Goal: Information Seeking & Learning: Compare options

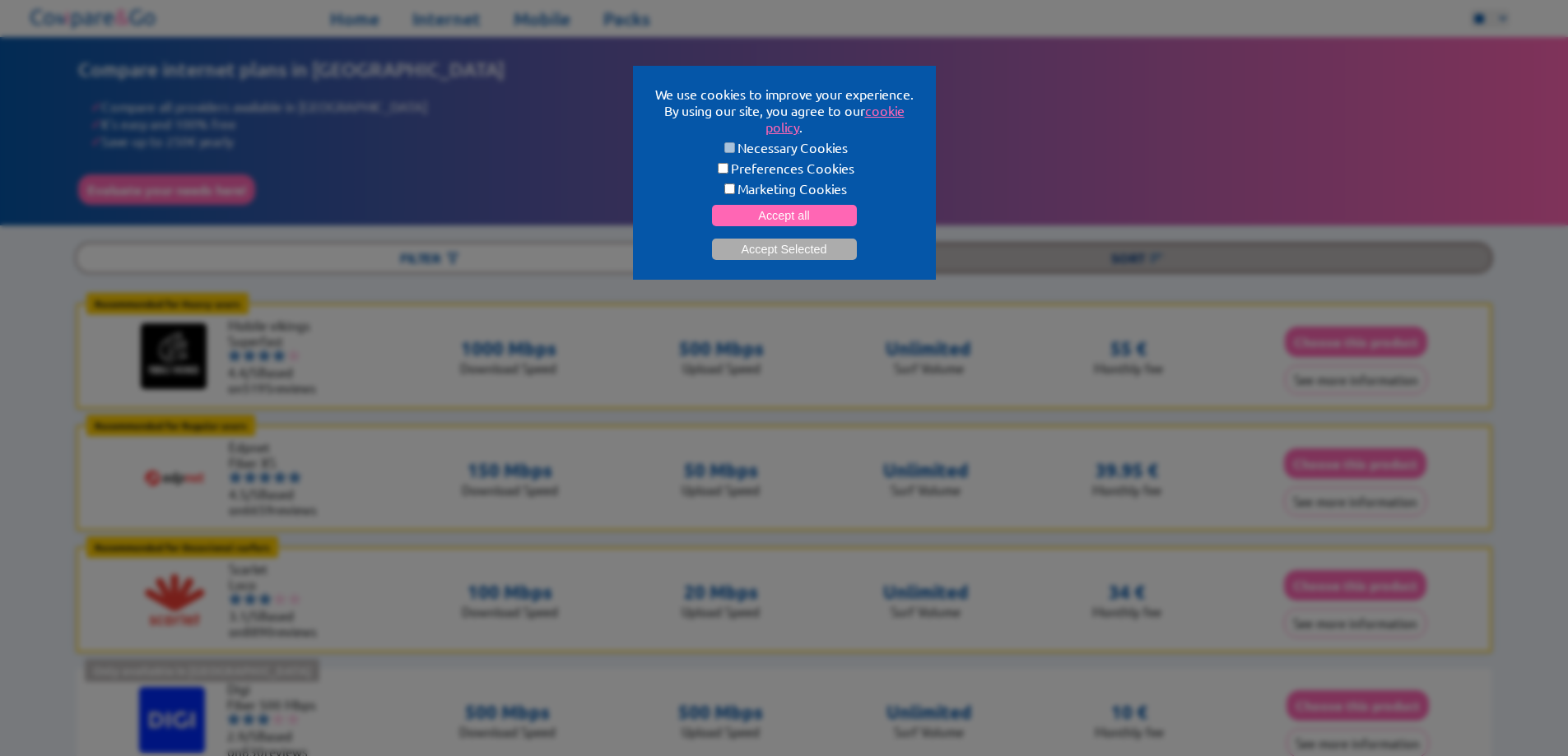
click at [792, 241] on button "Accept Selected" at bounding box center [784, 248] width 145 height 21
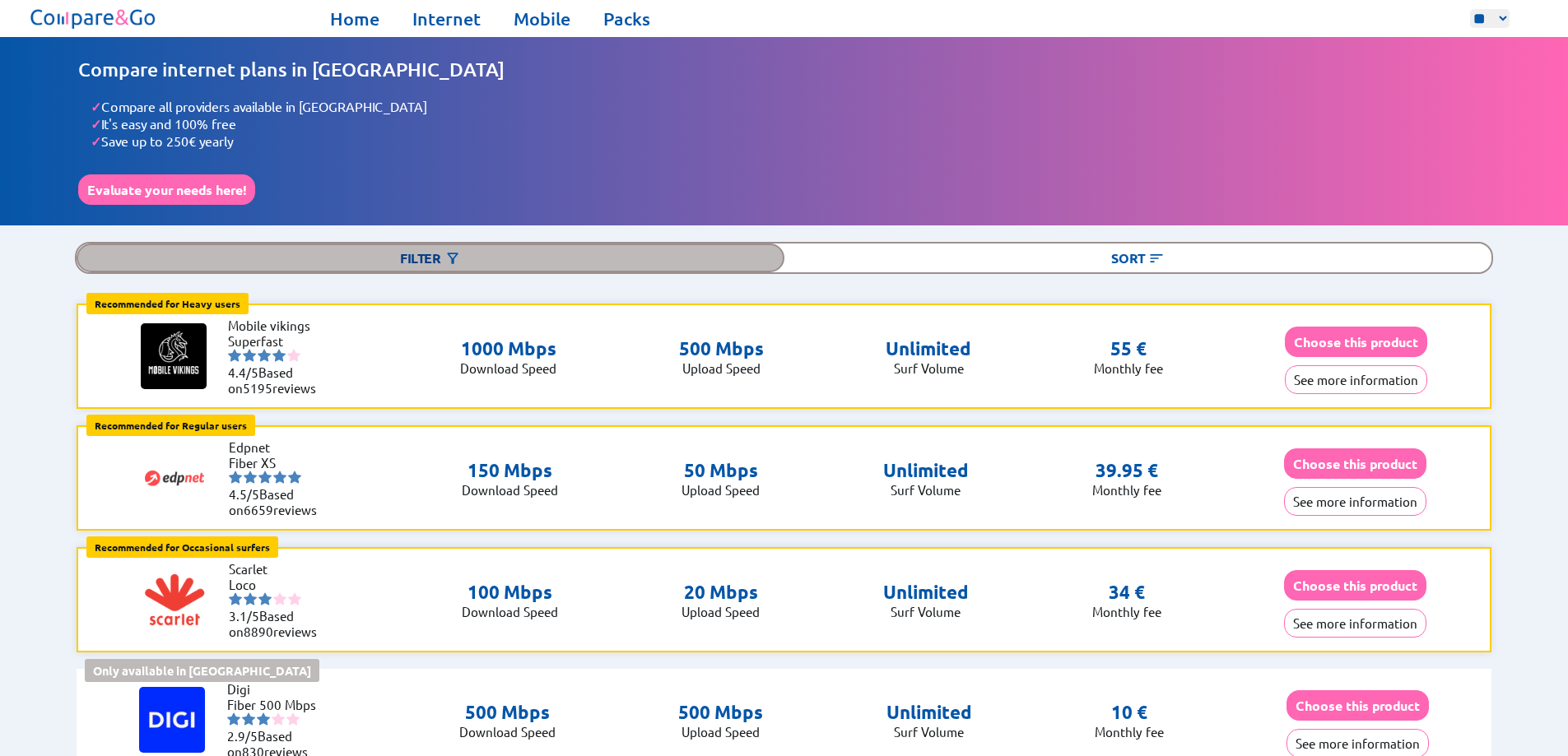
click at [491, 244] on div "Filter" at bounding box center [430, 258] width 708 height 29
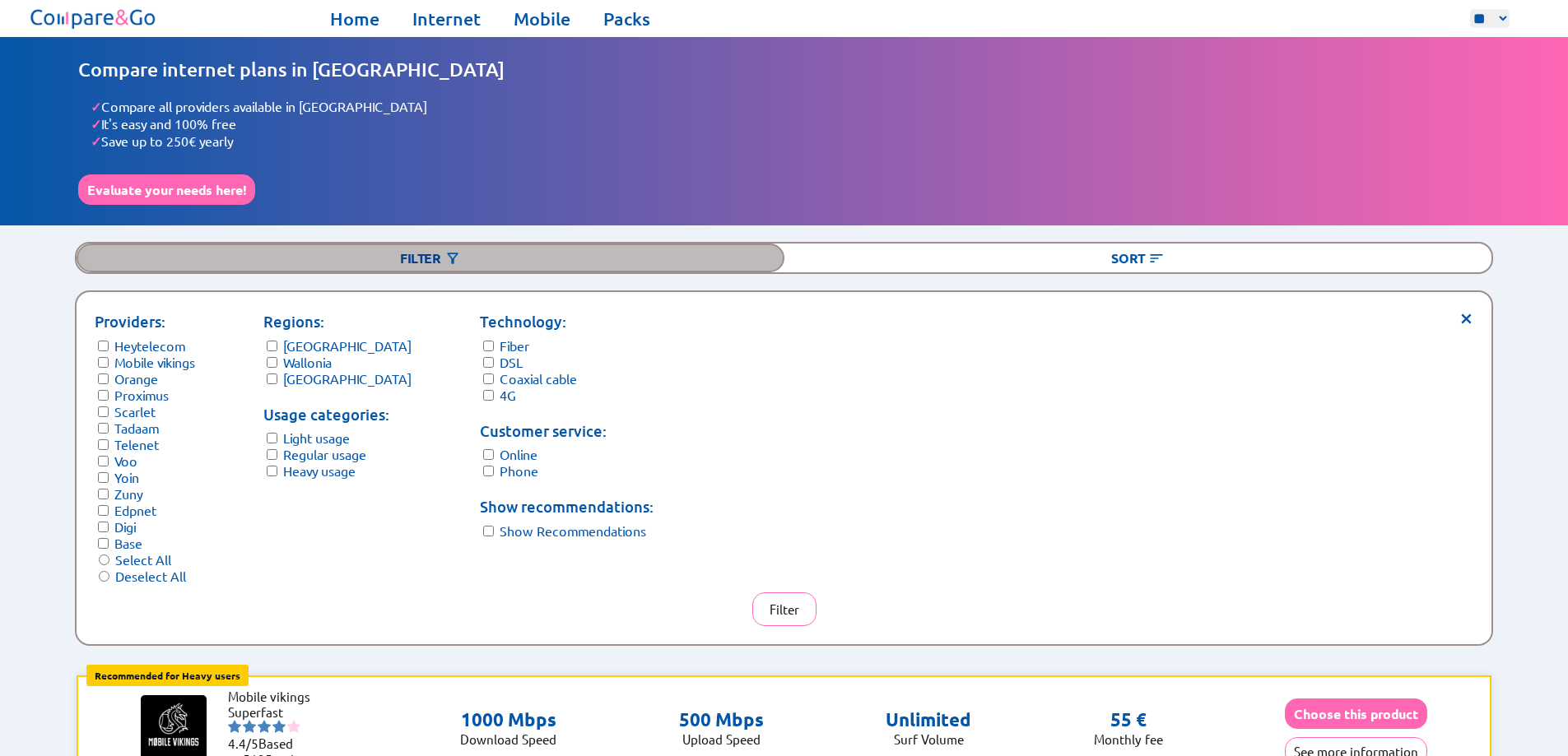
click at [491, 244] on div "Filter" at bounding box center [430, 258] width 708 height 29
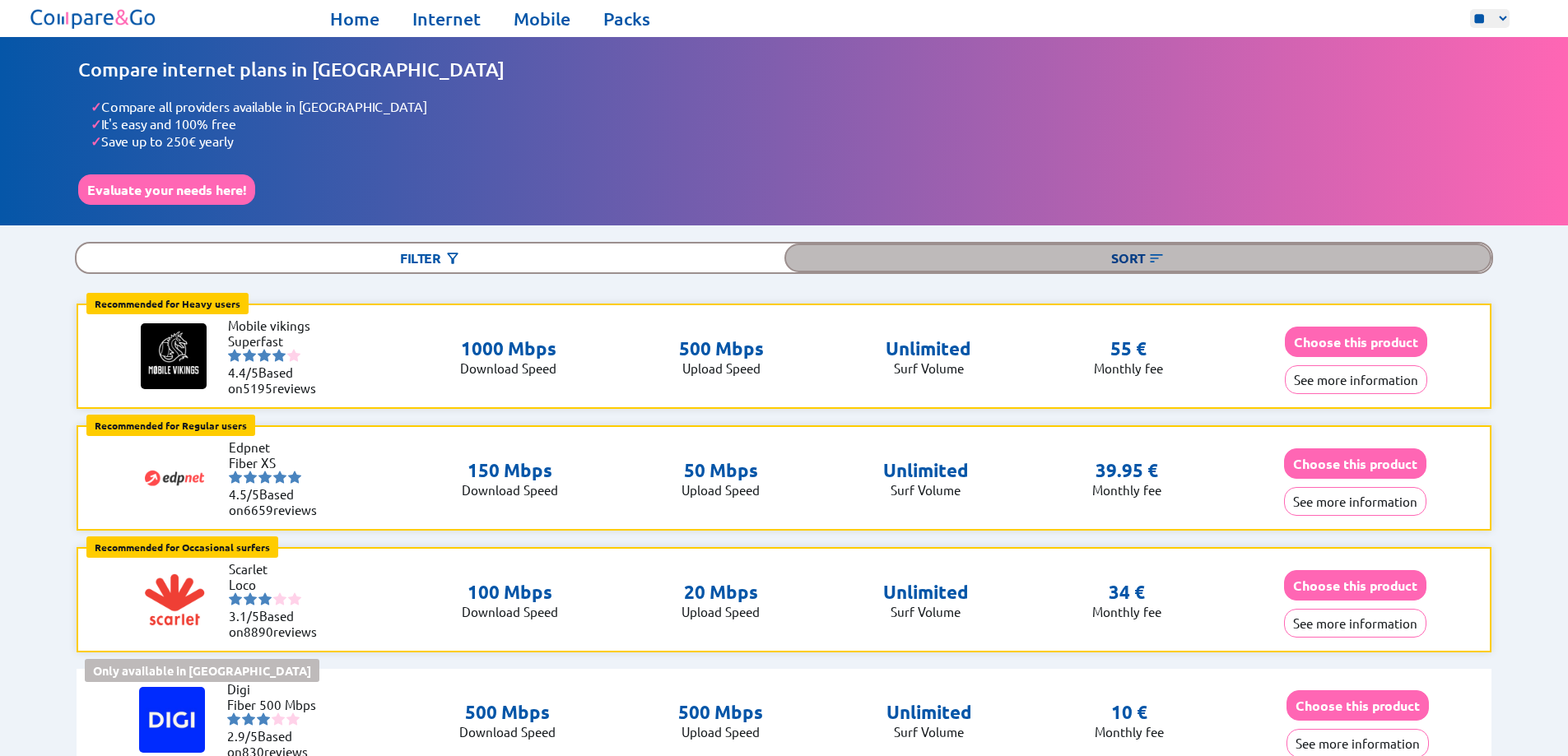
click at [1081, 253] on div "Sort" at bounding box center [1138, 258] width 708 height 29
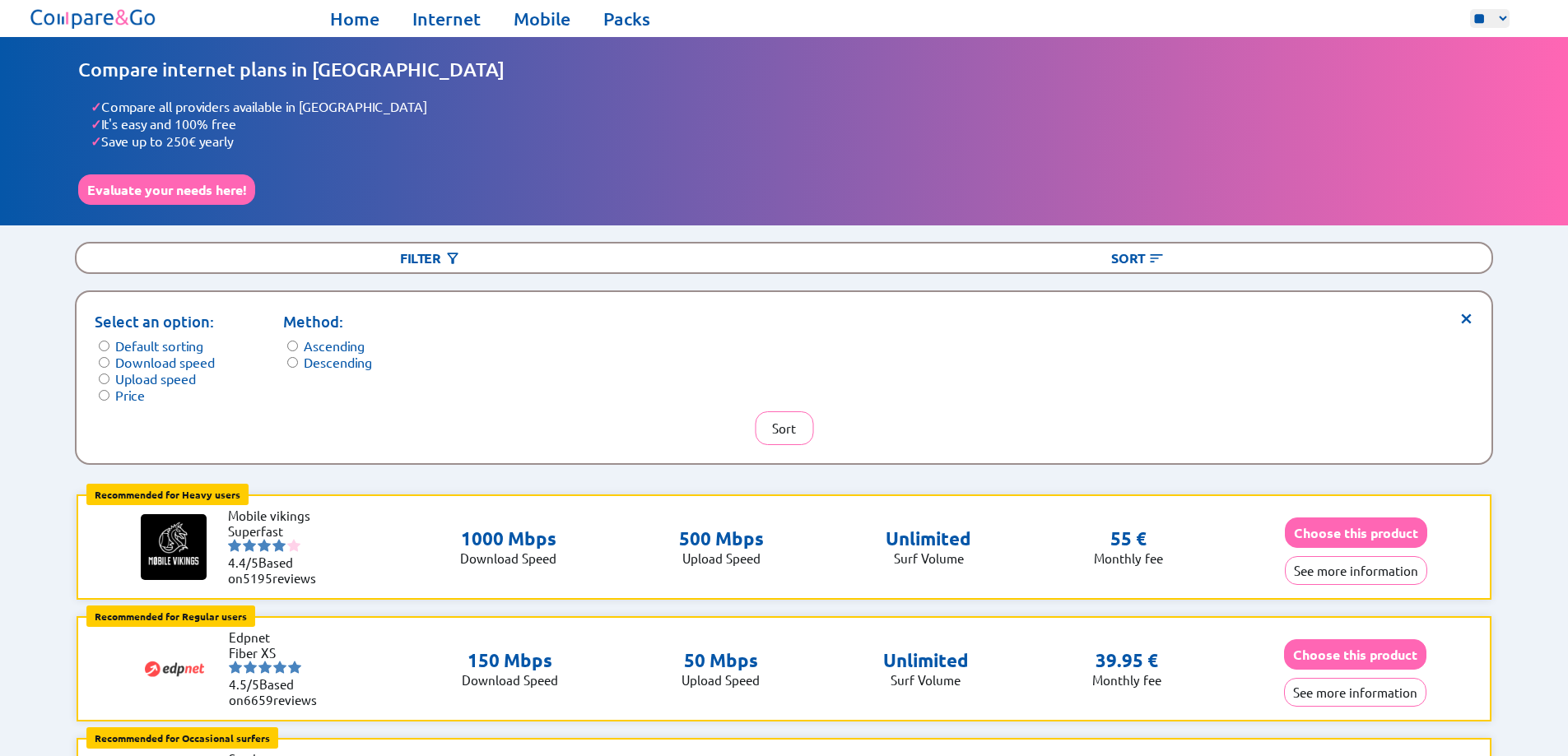
click at [165, 371] on label "Upload speed" at bounding box center [155, 379] width 80 height 16
click at [798, 421] on button "Sort" at bounding box center [784, 428] width 58 height 34
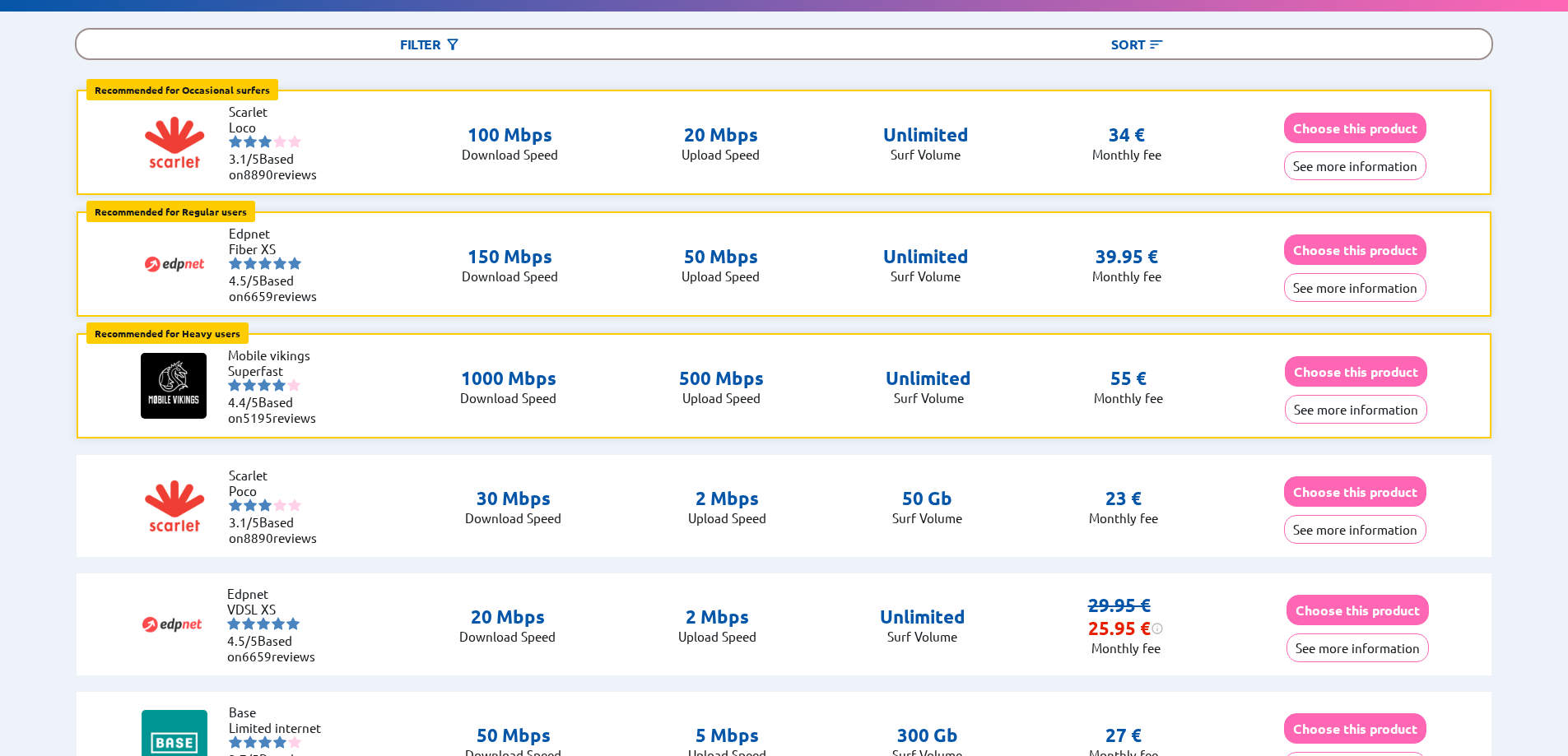
scroll to position [203, 0]
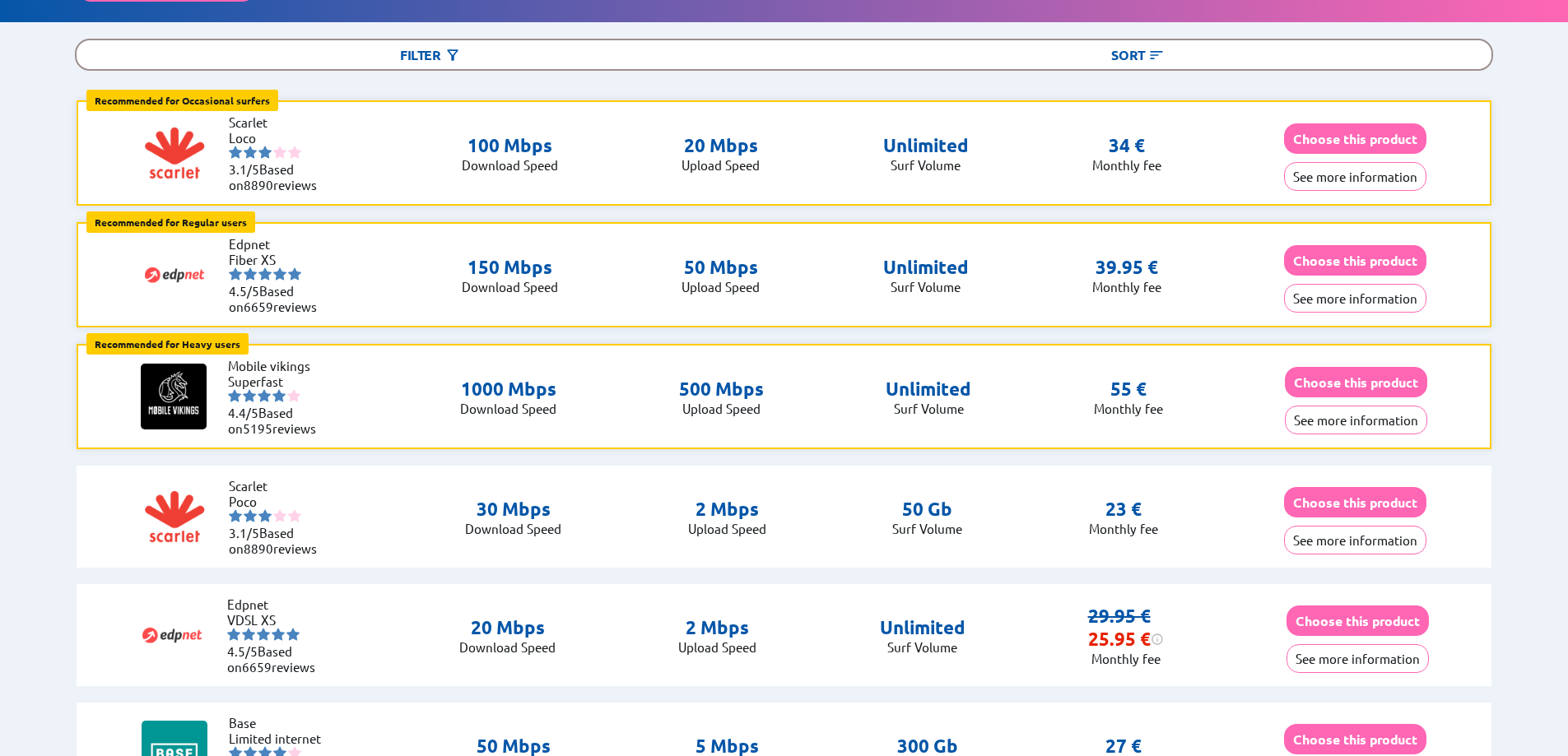
drag, startPoint x: 1514, startPoint y: 286, endPoint x: 1449, endPoint y: 212, distance: 98.5
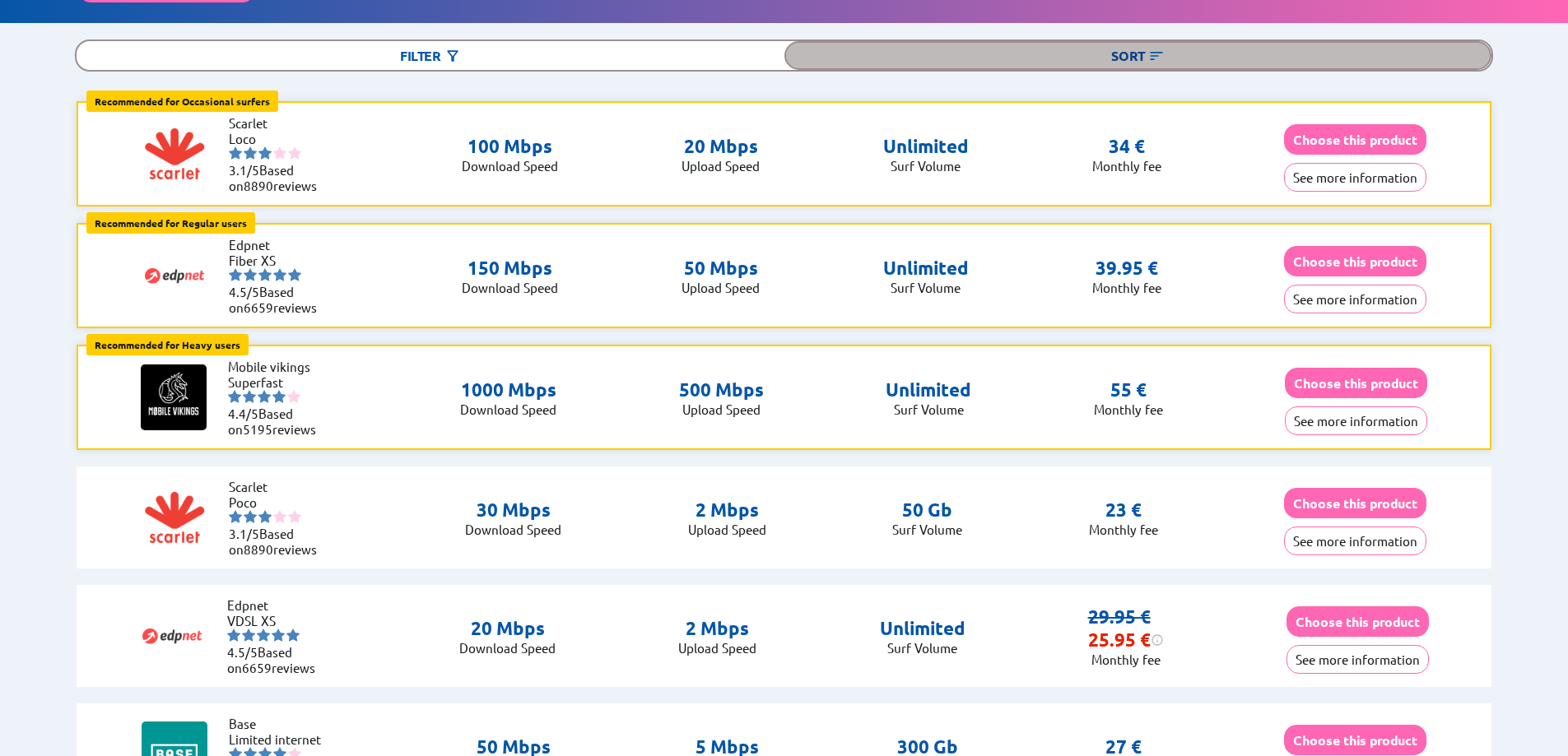
click at [1138, 54] on div "Sort" at bounding box center [1138, 56] width 708 height 29
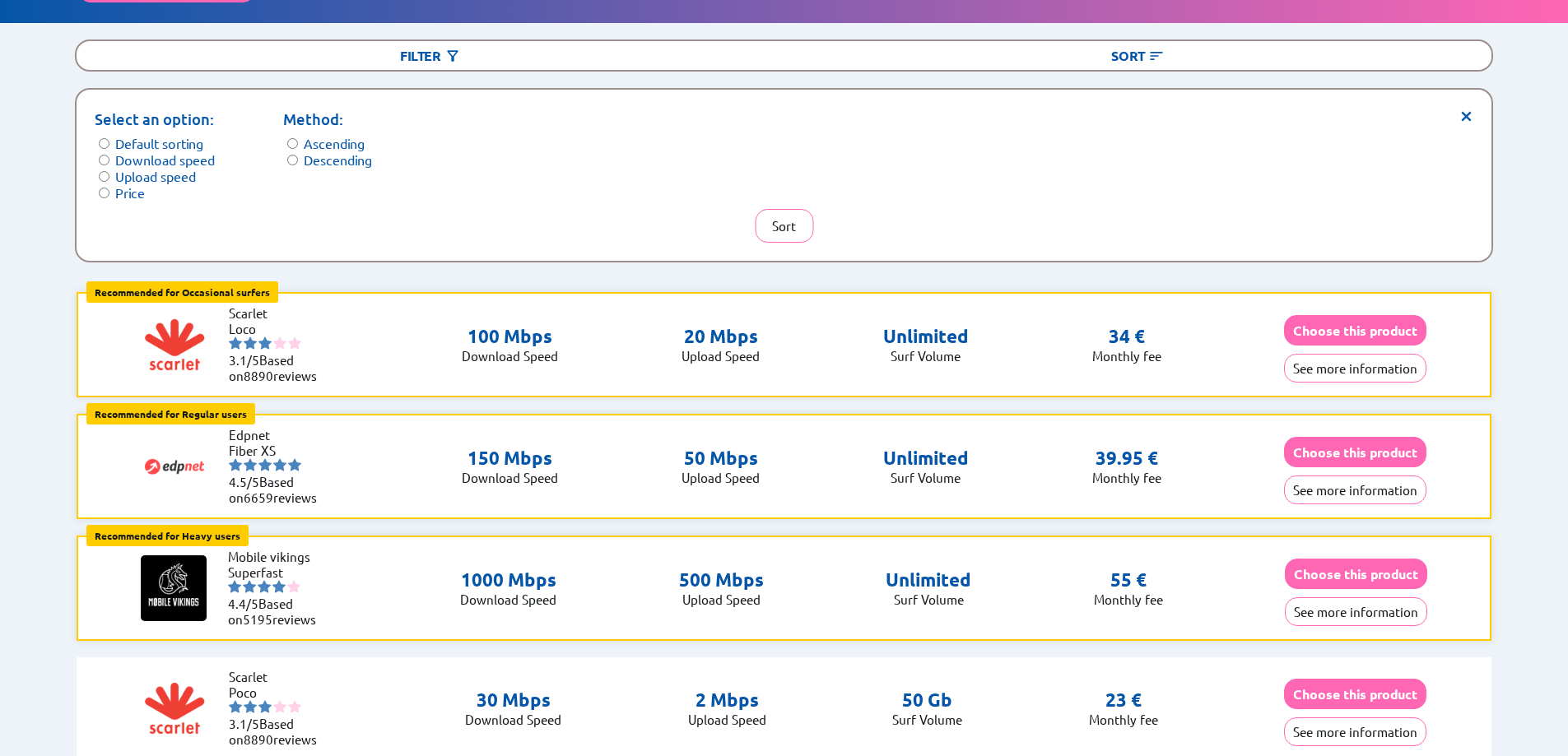
click at [320, 157] on label "Descending" at bounding box center [338, 160] width 68 height 16
click at [789, 215] on button "Sort" at bounding box center [784, 226] width 58 height 34
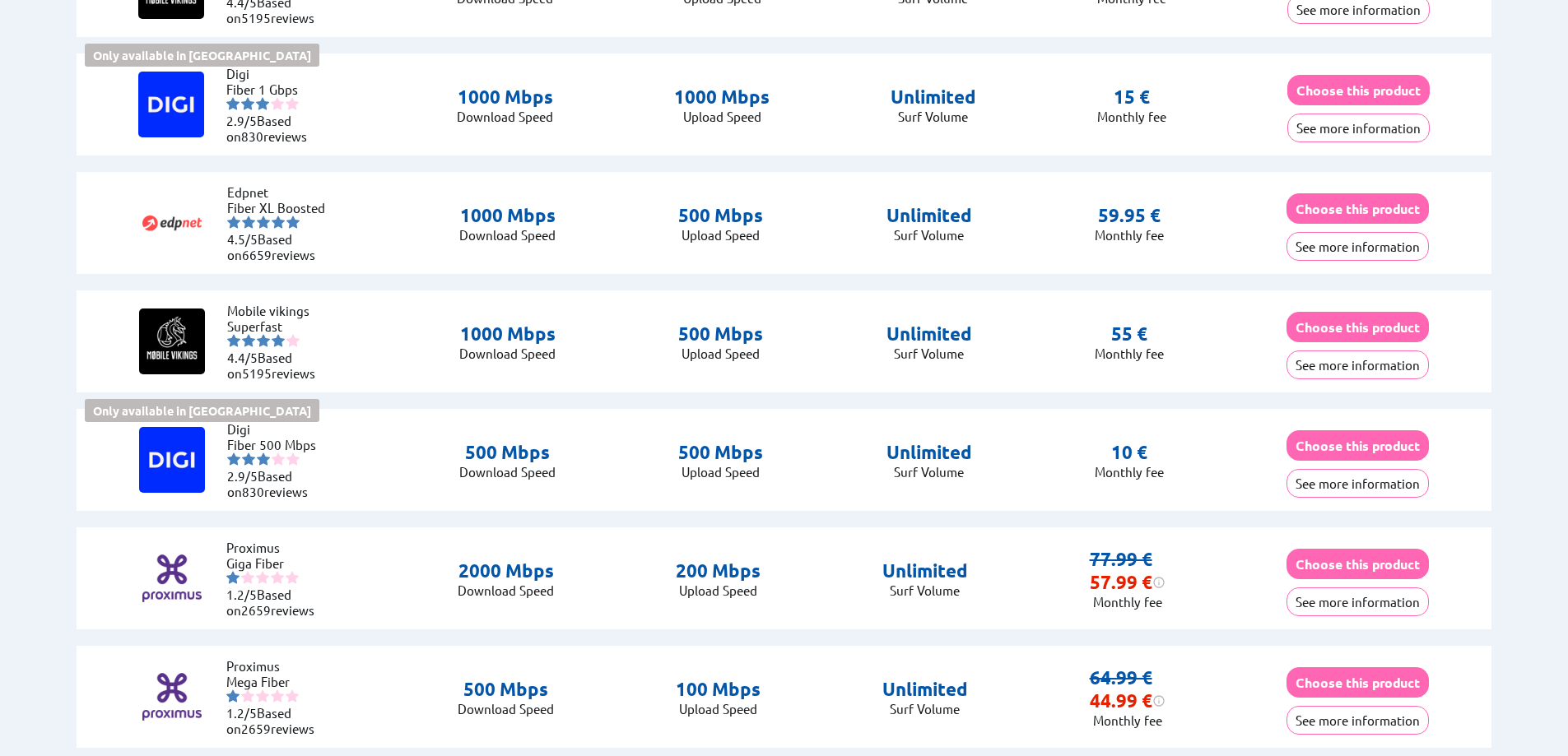
scroll to position [0, 0]
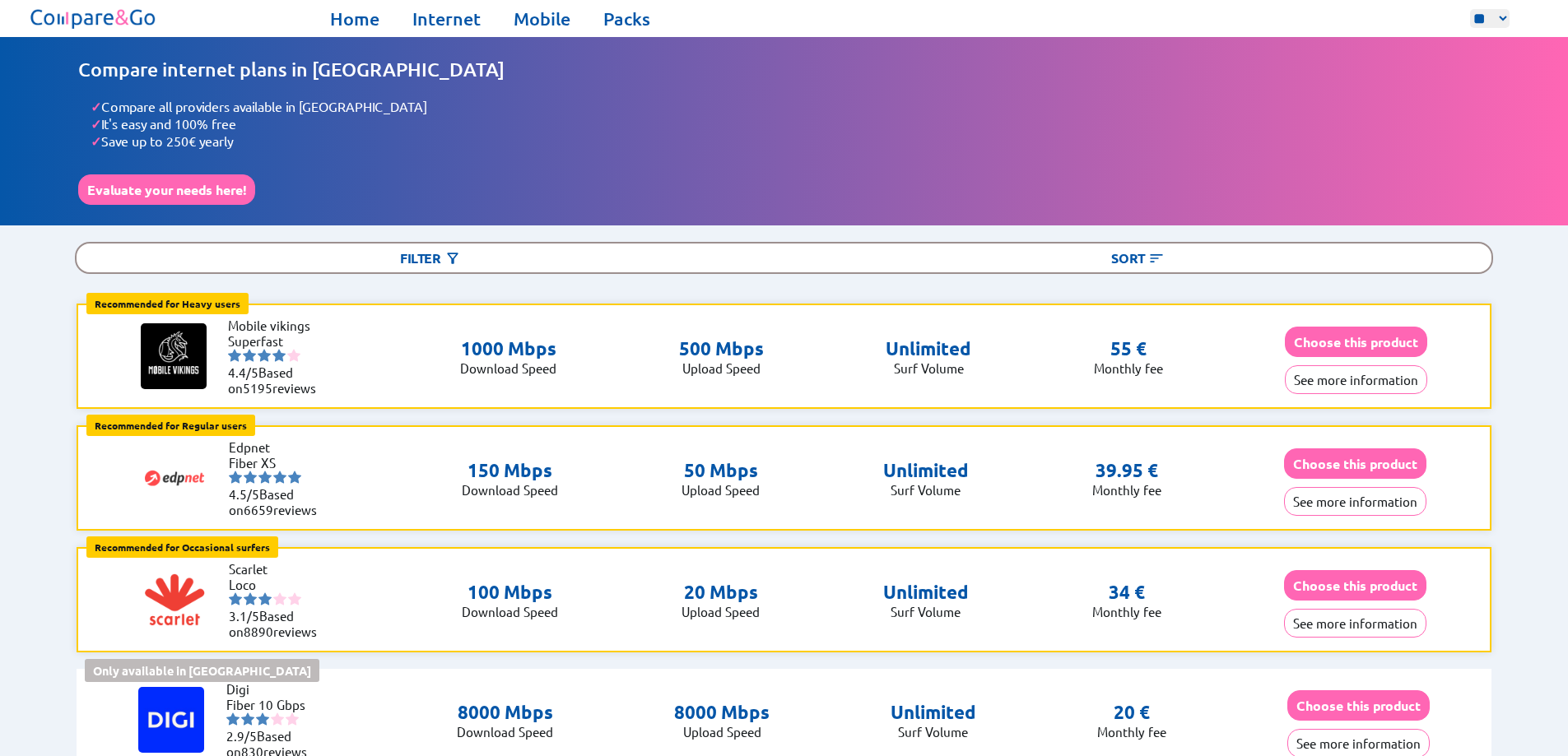
drag, startPoint x: 1531, startPoint y: 394, endPoint x: 1512, endPoint y: 71, distance: 323.6
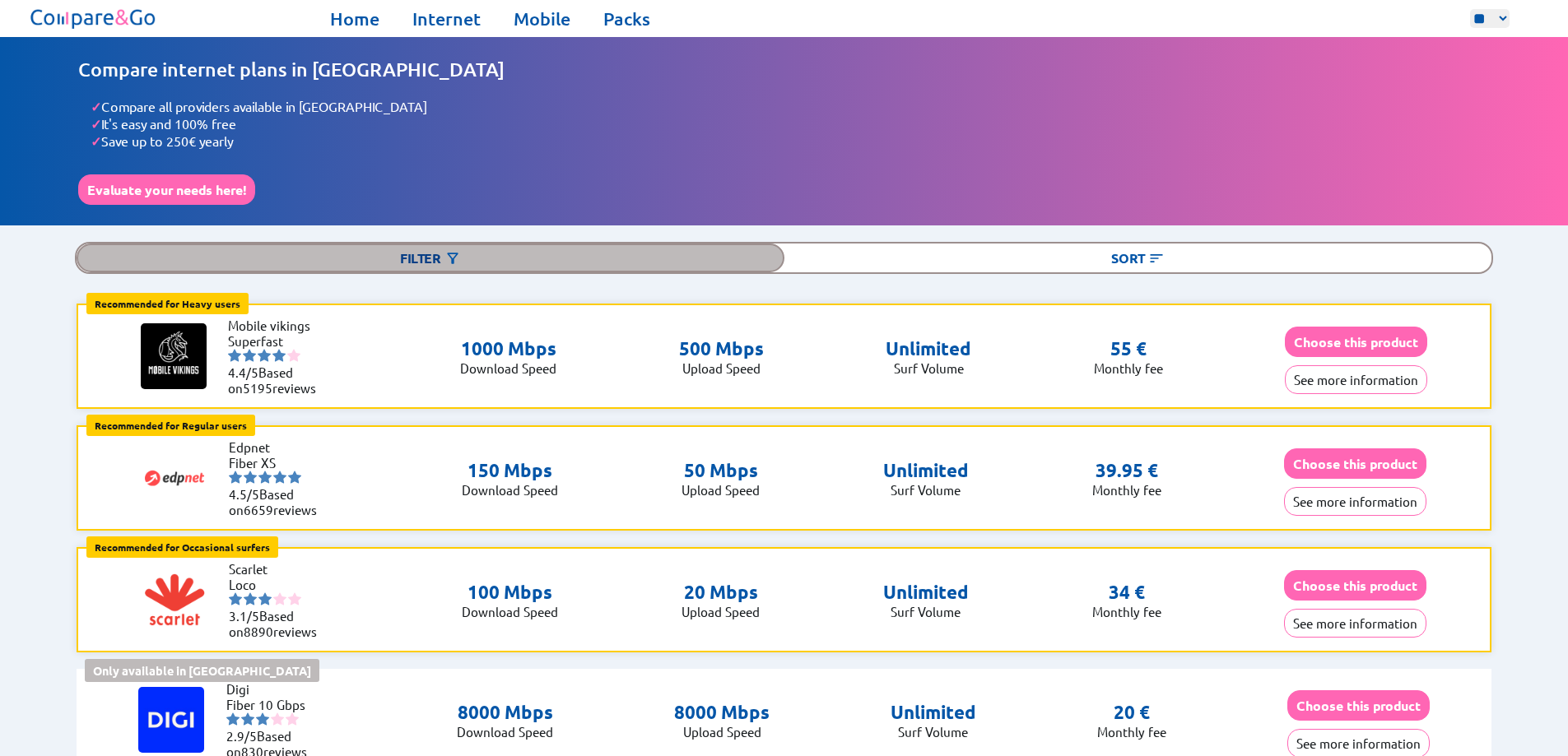
click at [263, 247] on div "Filter" at bounding box center [430, 258] width 708 height 29
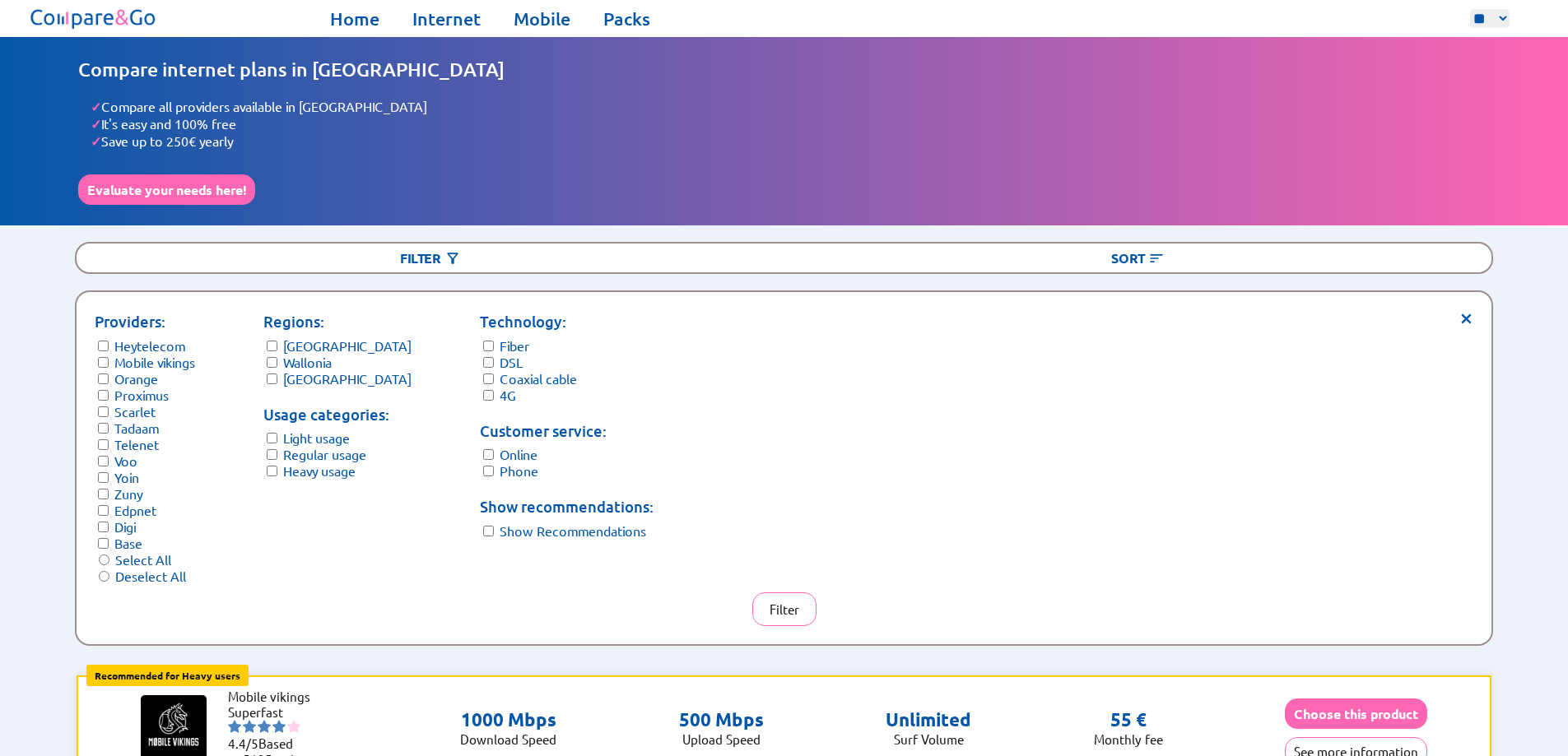
click at [142, 551] on label "Select All" at bounding box center [142, 560] width 56 height 16
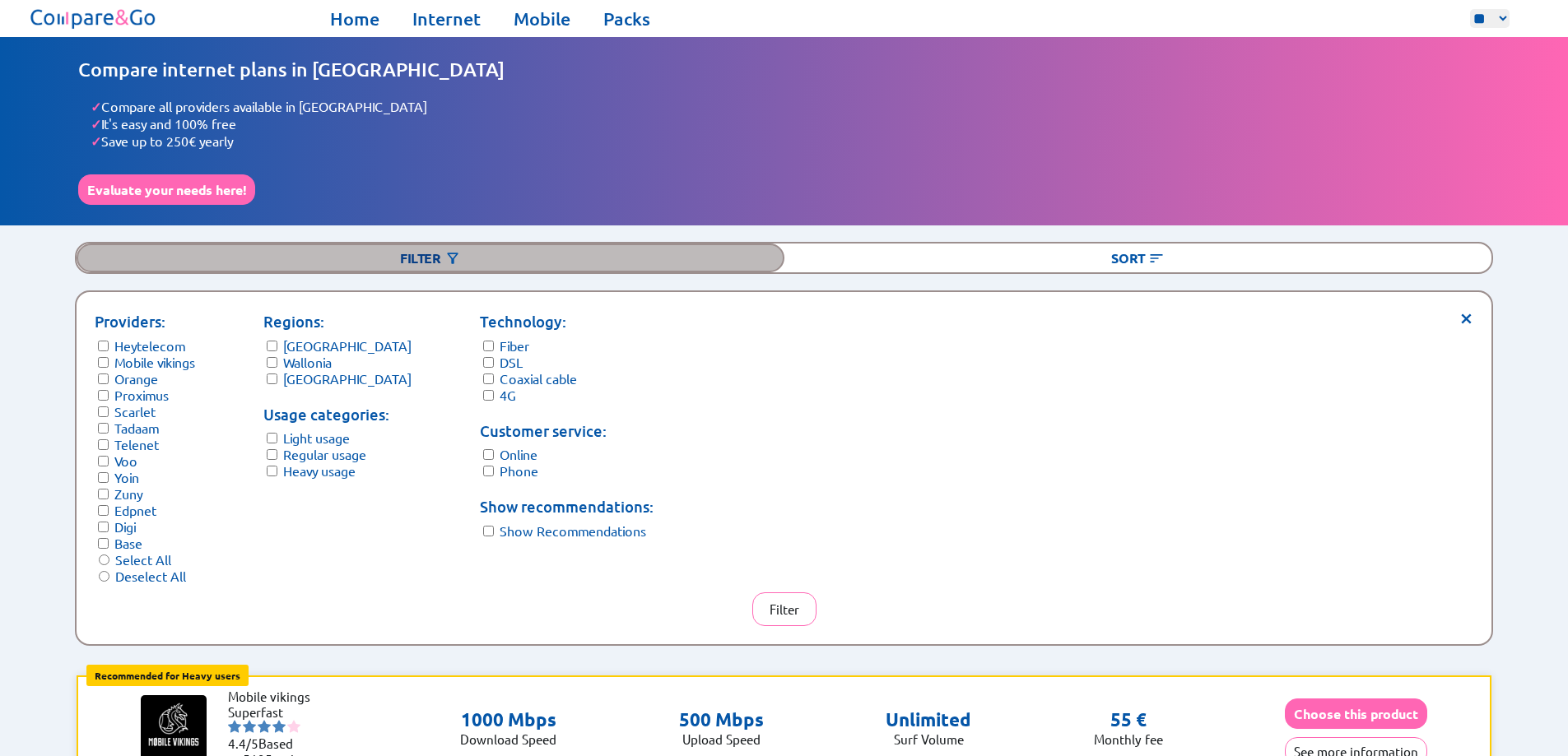
drag, startPoint x: 701, startPoint y: 253, endPoint x: 771, endPoint y: 260, distance: 70.3
click at [701, 254] on div "Filter" at bounding box center [430, 258] width 708 height 29
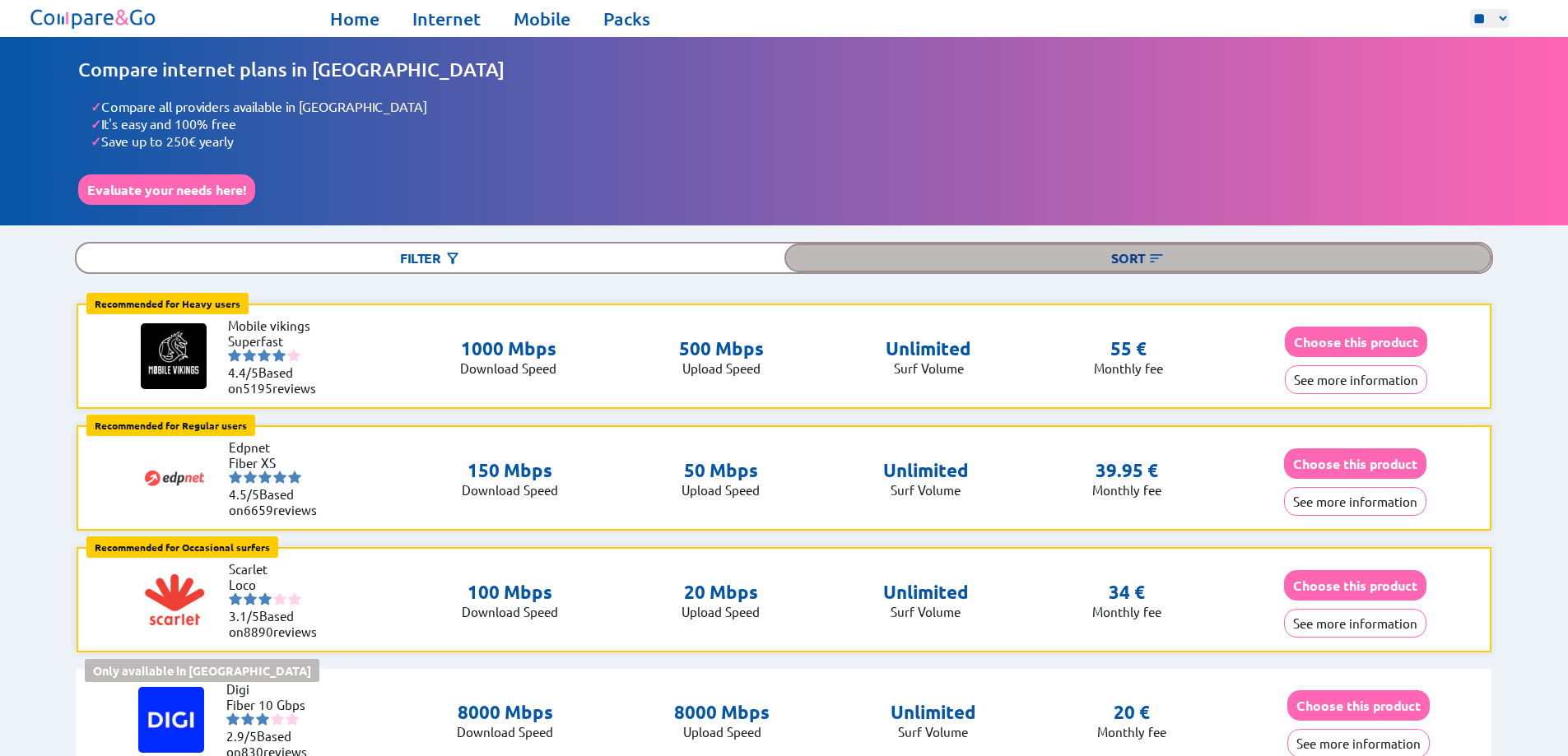
click at [864, 262] on div "Sort" at bounding box center [1138, 258] width 708 height 29
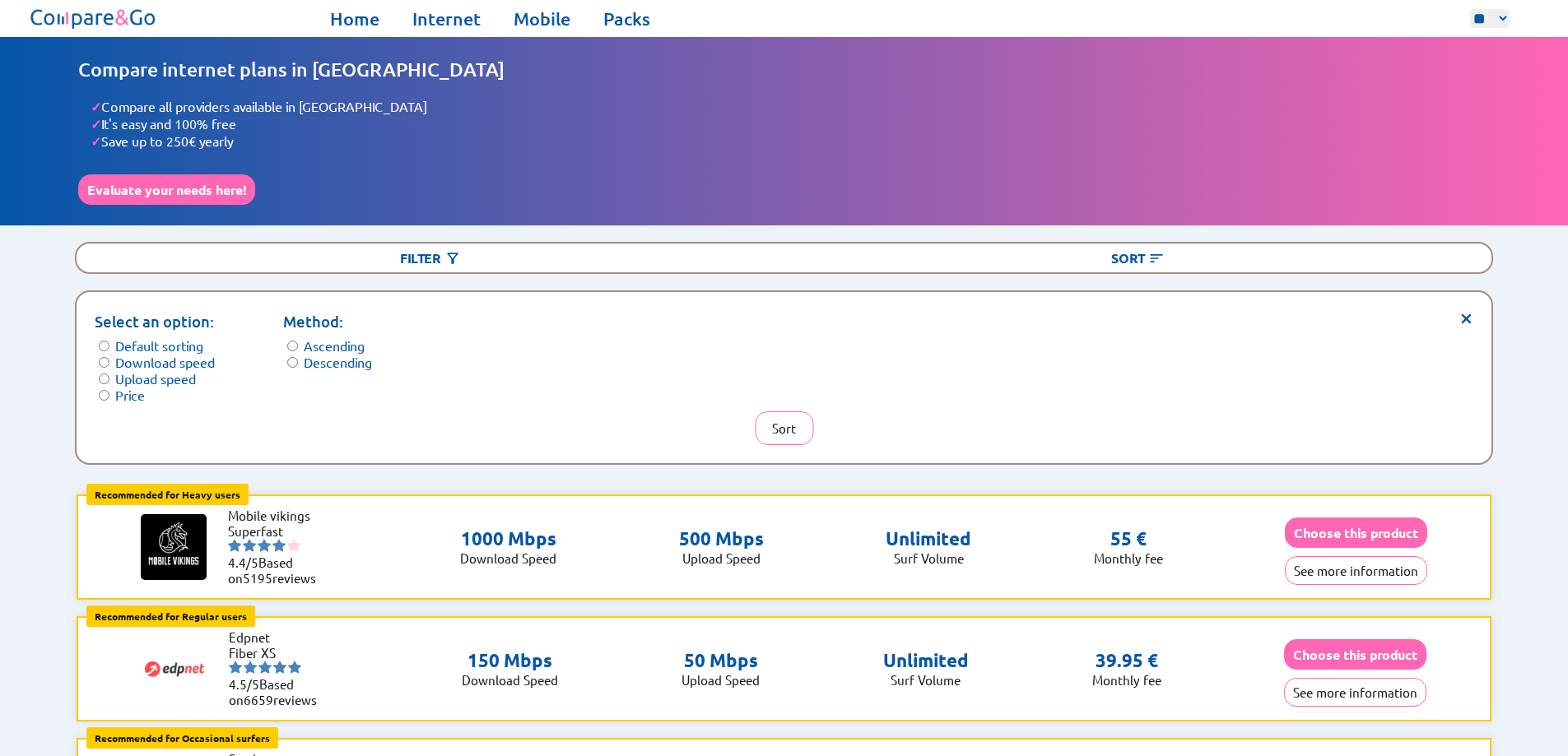
click at [762, 438] on div "× Select an option: Default sorting Download speed Upload speed Price Method: A…" at bounding box center [784, 377] width 1415 height 171
click at [775, 421] on button "Sort" at bounding box center [784, 428] width 58 height 34
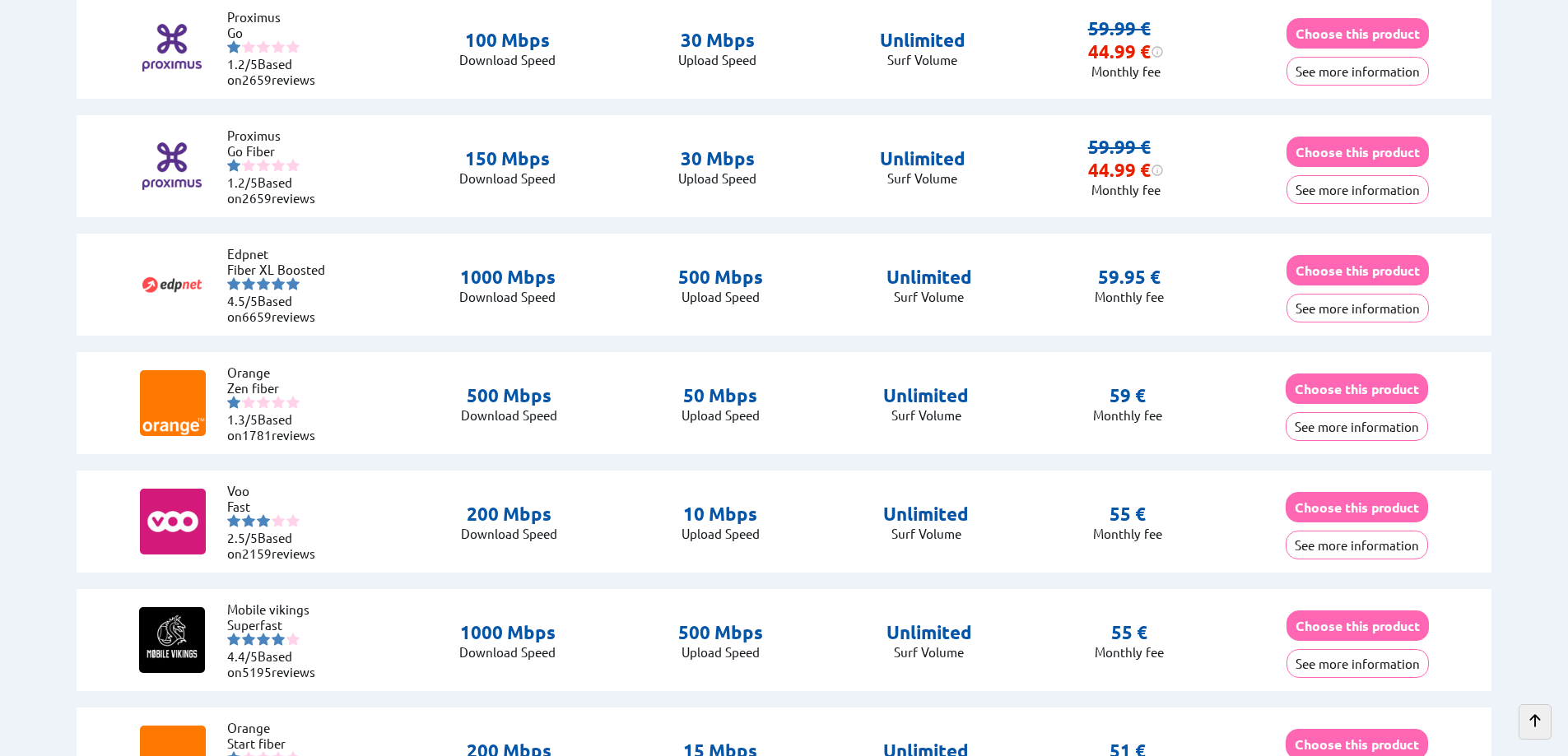
scroll to position [1616, 0]
drag, startPoint x: 0, startPoint y: 461, endPoint x: 21, endPoint y: 338, distance: 124.8
